Goal: Task Accomplishment & Management: Use online tool/utility

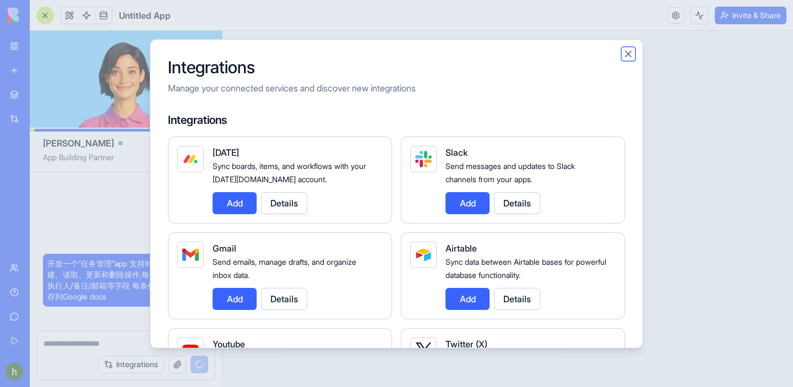
click at [625, 54] on button "Close" at bounding box center [628, 53] width 11 height 11
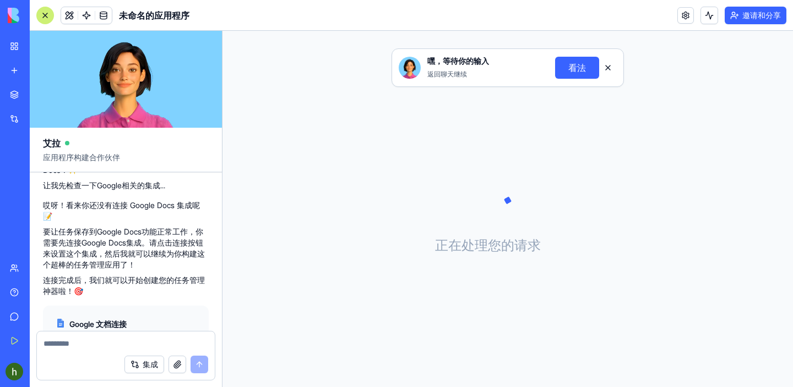
scroll to position [220, 0]
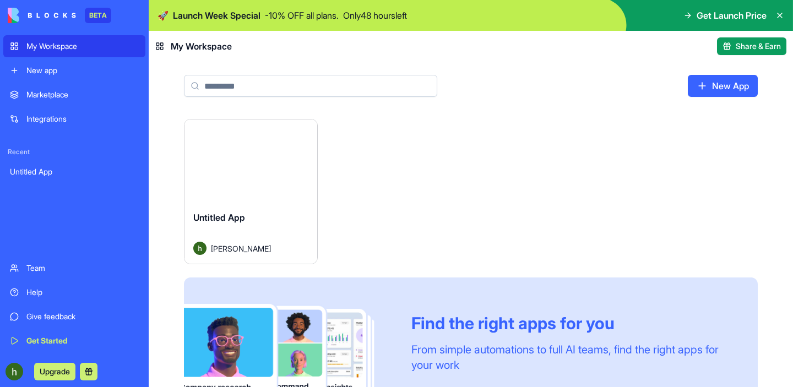
click at [59, 91] on div "Marketplace" at bounding box center [82, 94] width 112 height 11
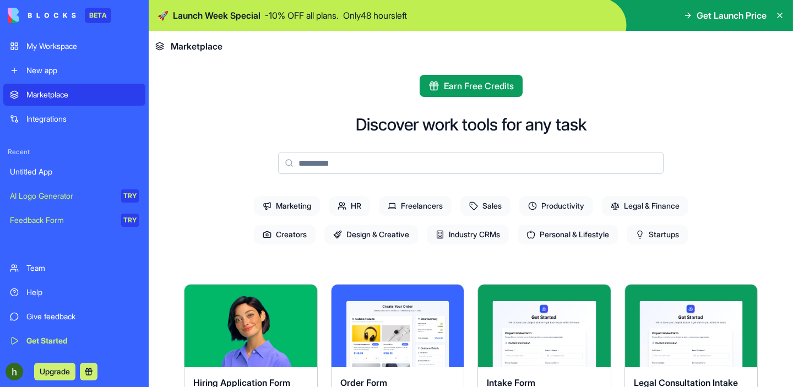
click at [57, 45] on div "My Workspace" at bounding box center [82, 46] width 112 height 11
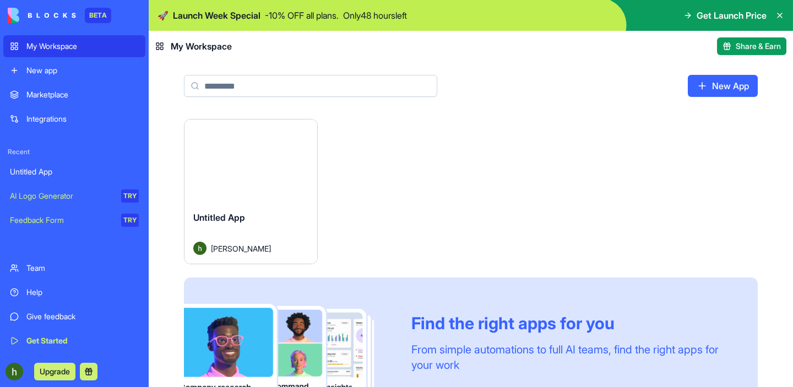
click at [256, 189] on div "Launch" at bounding box center [250, 160] width 133 height 83
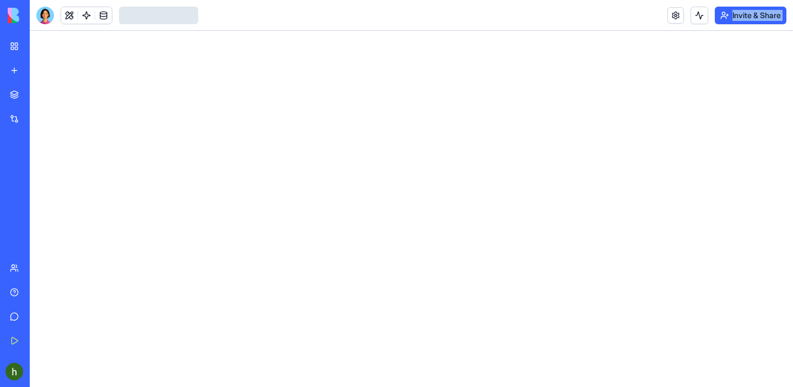
click at [256, 189] on div at bounding box center [411, 209] width 763 height 356
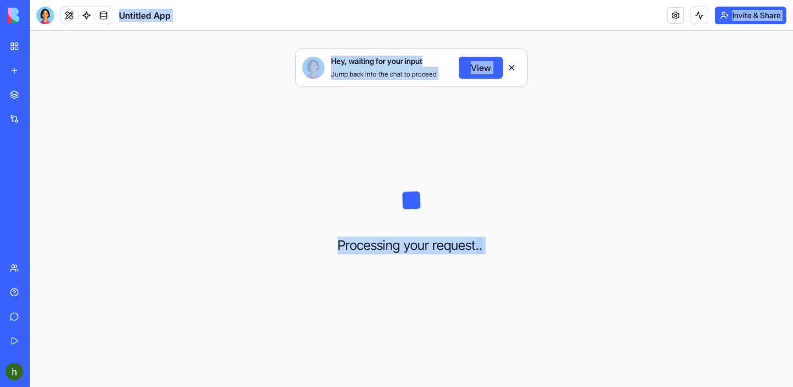
click at [518, 73] on button at bounding box center [512, 68] width 18 height 18
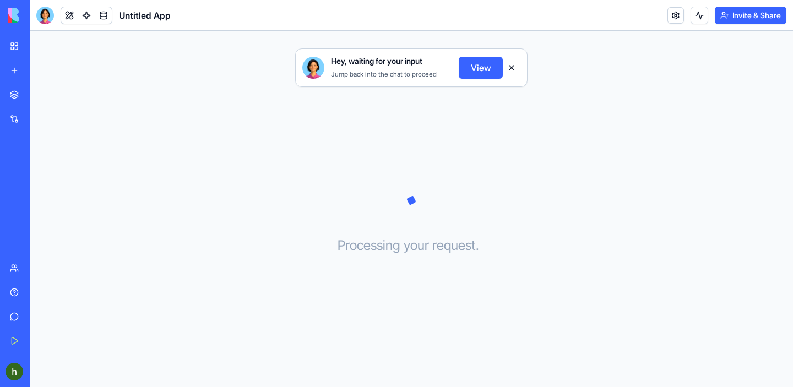
click at [474, 67] on button "View" at bounding box center [481, 68] width 44 height 22
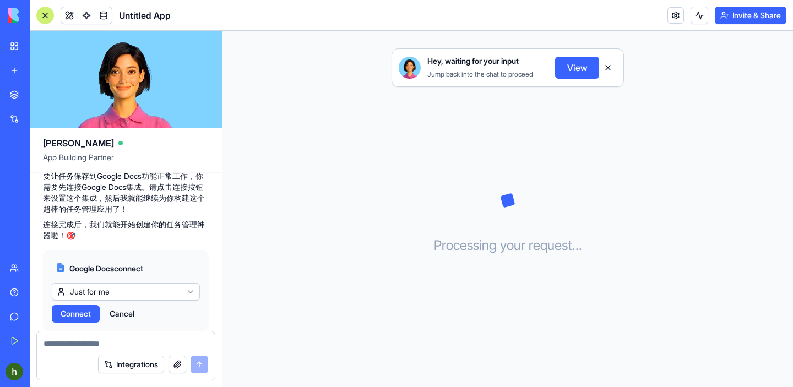
scroll to position [220, 0]
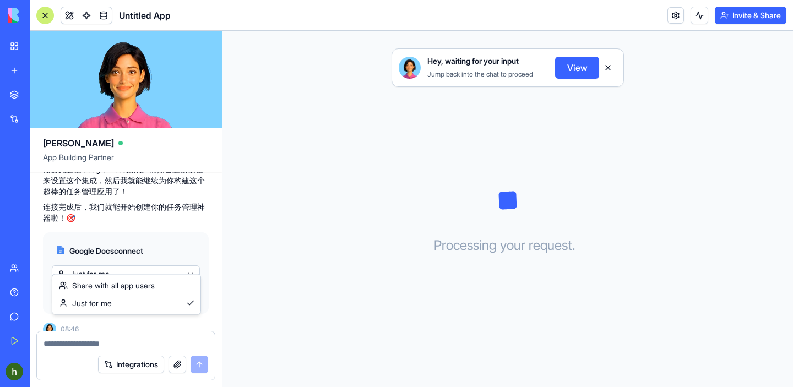
click at [183, 265] on html "BETA My Workspace New app Marketplace Integrations Recent Untitled App AI Logo …" at bounding box center [396, 193] width 793 height 387
click at [177, 233] on html "BETA My Workspace New app Marketplace Integrations Recent Untitled App AI Logo …" at bounding box center [396, 193] width 793 height 387
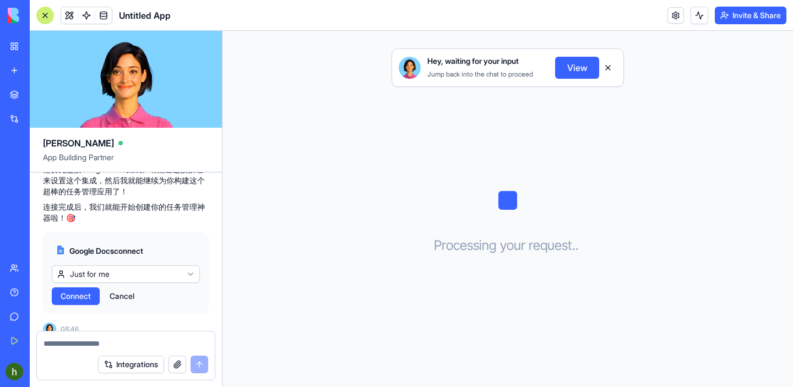
click at [80, 291] on span "Connect" at bounding box center [76, 296] width 30 height 11
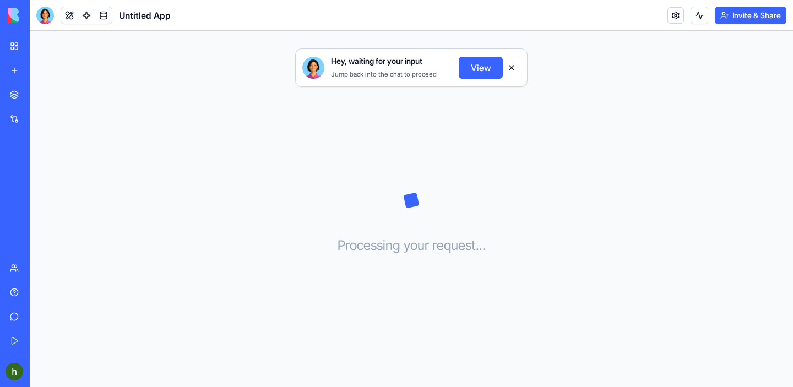
click at [511, 67] on button at bounding box center [512, 68] width 18 height 18
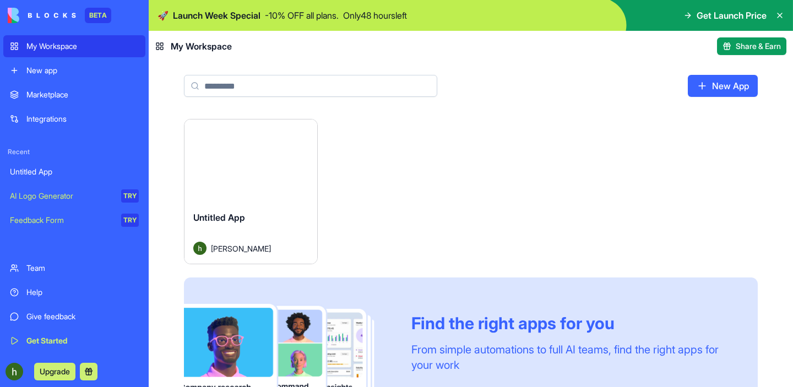
click at [268, 165] on button "Launch" at bounding box center [250, 161] width 83 height 22
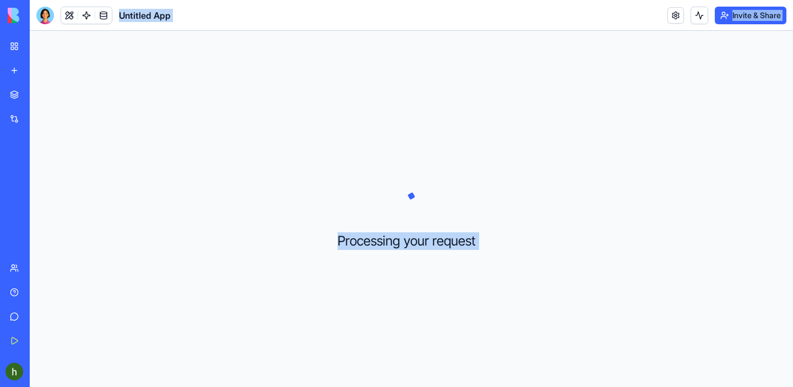
click at [268, 165] on div "Processing your request . . ." at bounding box center [411, 209] width 763 height 356
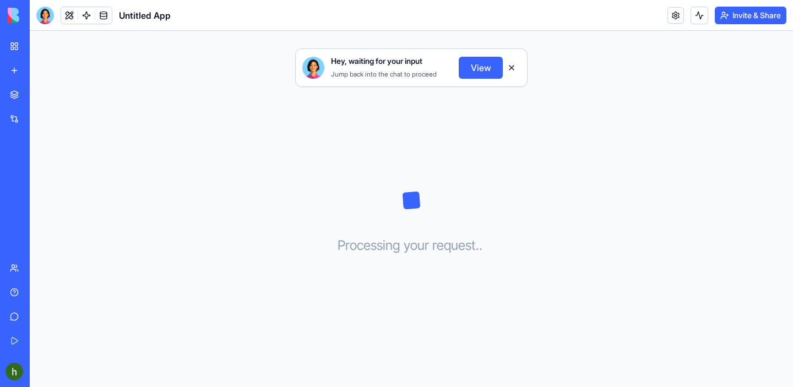
click at [477, 70] on button "View" at bounding box center [481, 68] width 44 height 22
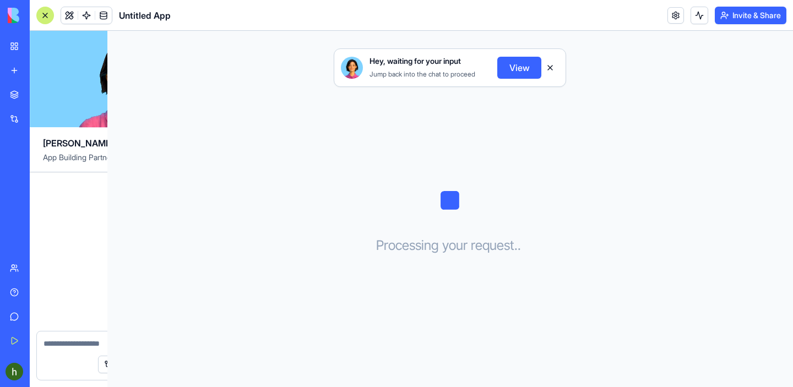
scroll to position [220, 0]
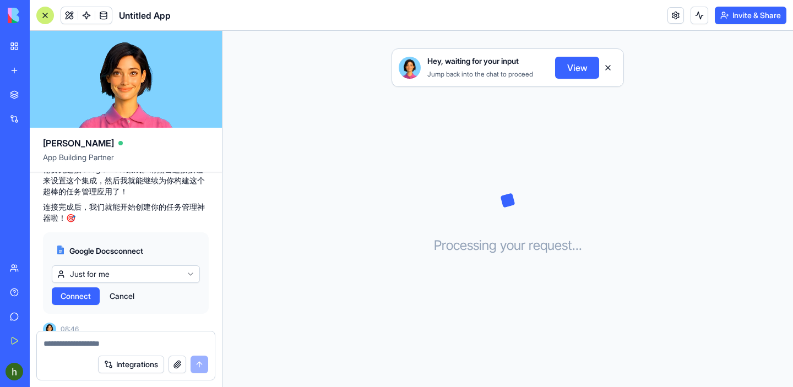
click at [124, 299] on div "Google Docs connect Just for me Connect Cancel" at bounding box center [126, 272] width 166 height 81
click at [124, 287] on button "Cancel" at bounding box center [122, 296] width 36 height 18
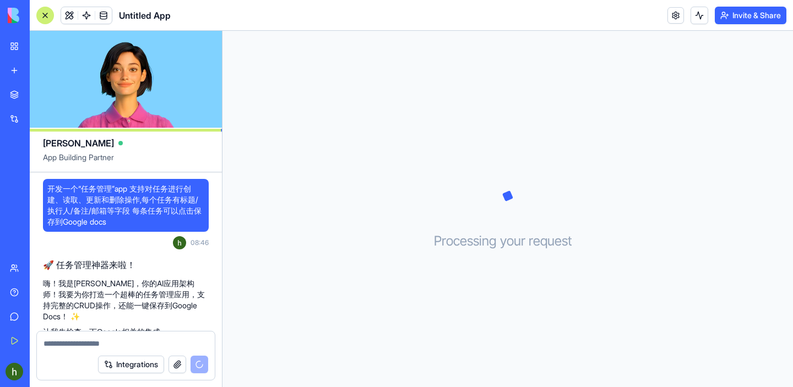
scroll to position [138, 0]
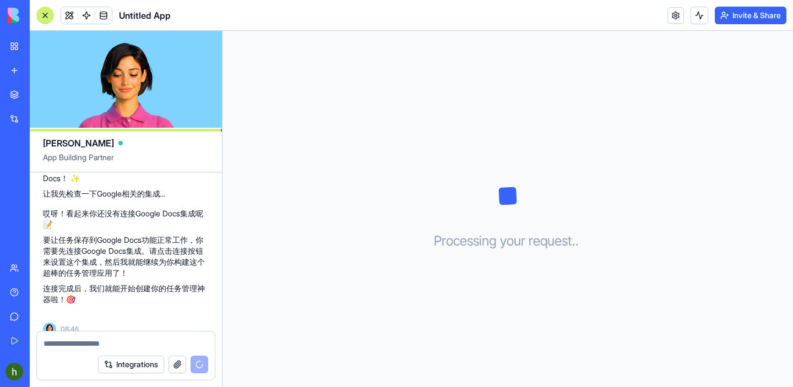
click at [125, 367] on button "Integrations" at bounding box center [131, 365] width 66 height 18
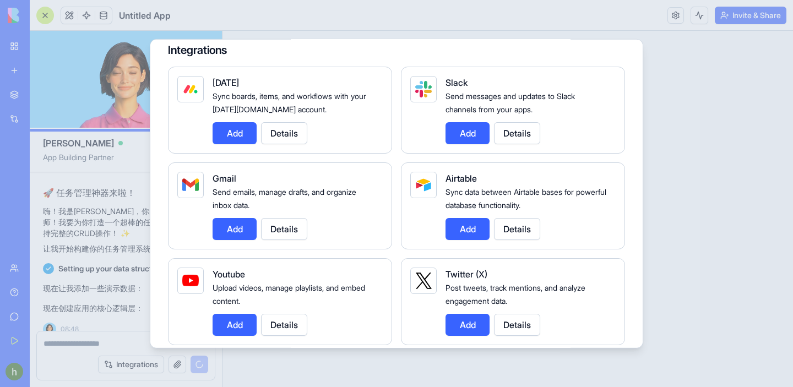
scroll to position [70, 0]
click at [673, 122] on div at bounding box center [396, 193] width 793 height 387
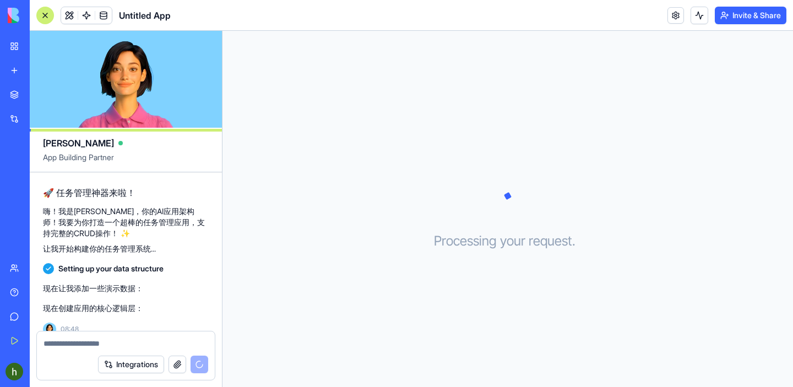
scroll to position [295, 0]
